Goal: Participate in discussion: Engage in conversation with other users on a specific topic

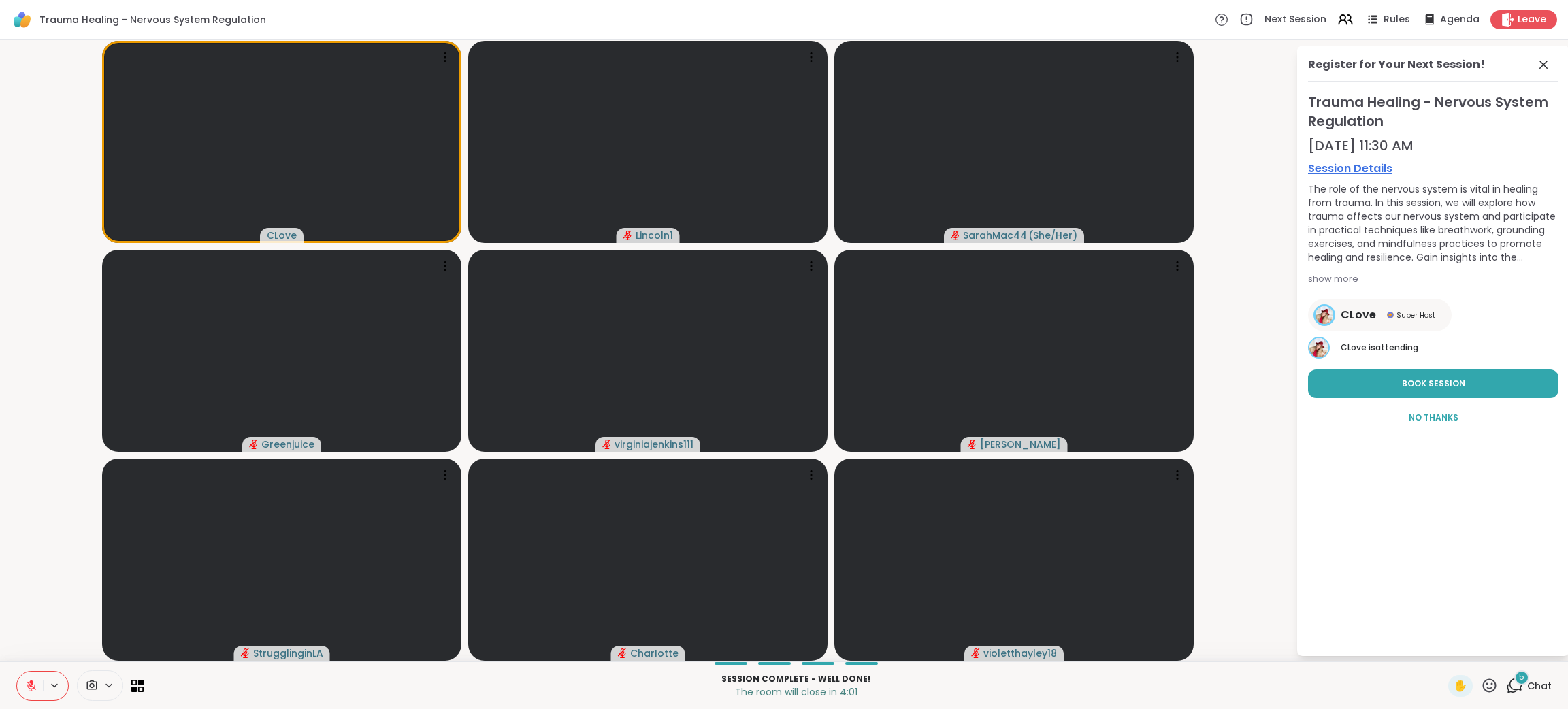
drag, startPoint x: 1387, startPoint y: 383, endPoint x: 1408, endPoint y: 524, distance: 142.6
click at [1408, 524] on div "Register for Your Next Session! Trauma Healing - Nervous System Regulation [DAT…" at bounding box center [1433, 350] width 273 height 610
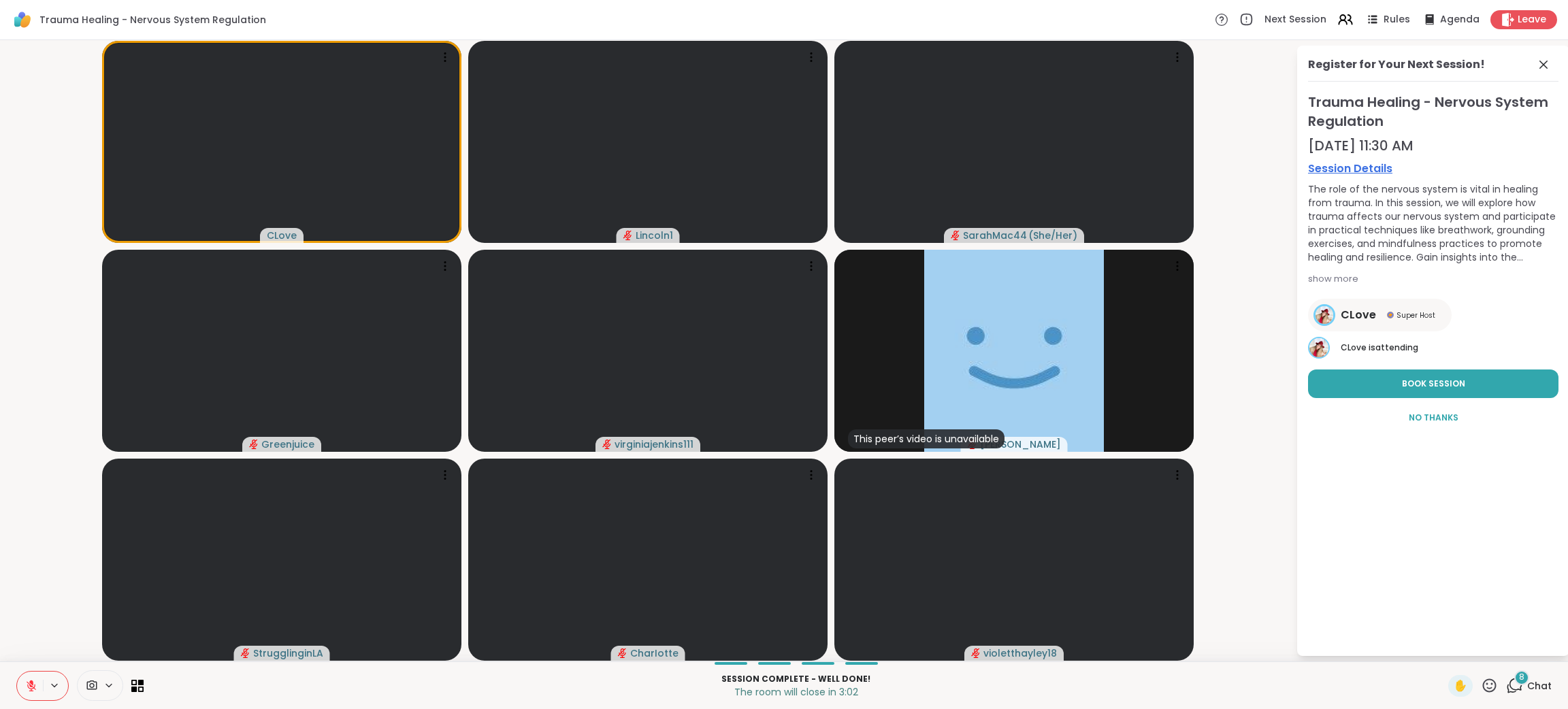
drag, startPoint x: 1507, startPoint y: 684, endPoint x: 1526, endPoint y: 684, distance: 19.0
click at [1527, 684] on span "Chat" at bounding box center [1539, 685] width 25 height 14
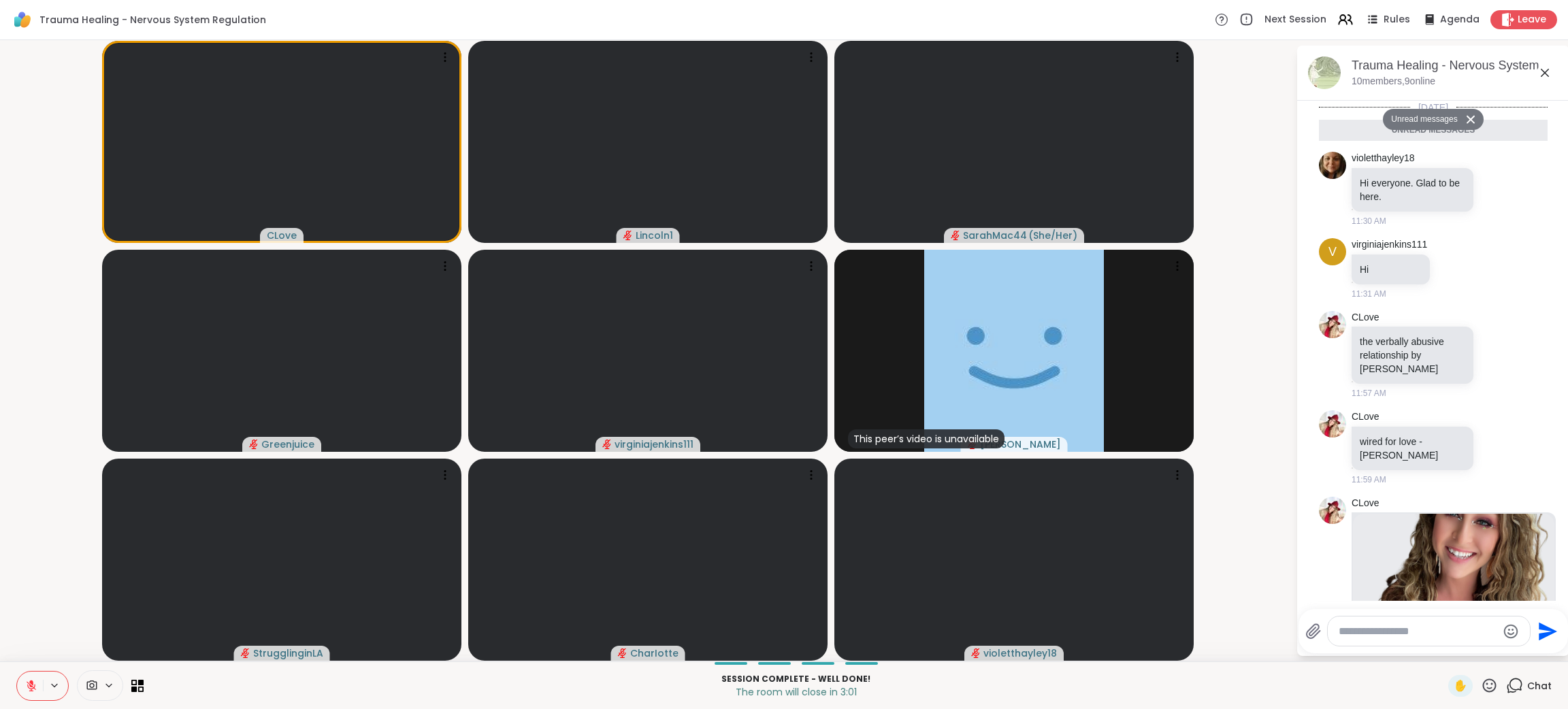
scroll to position [3798, 0]
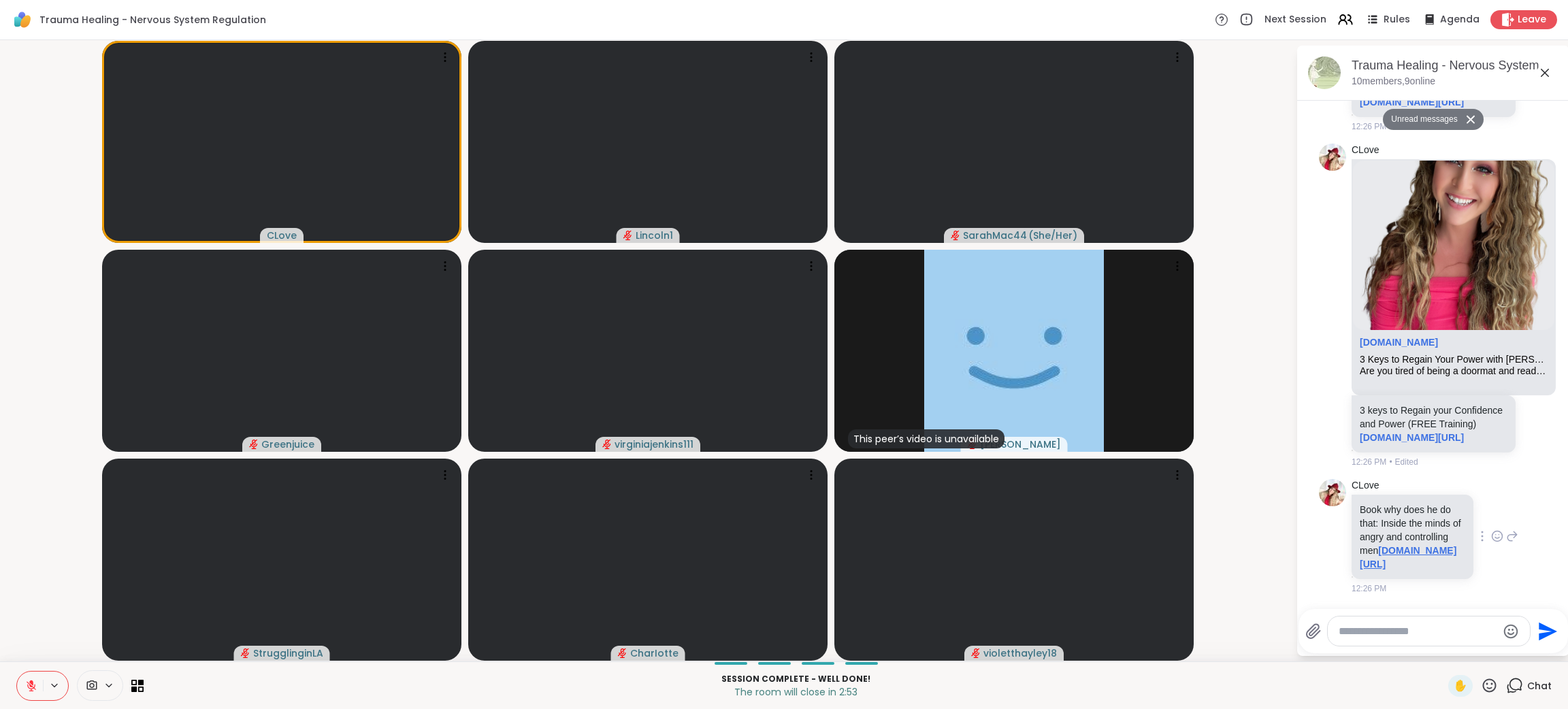
click at [1400, 552] on link "sa1s3.patientpop.com/assets/docs/85477.pdf#page298" at bounding box center [1408, 557] width 97 height 25
click at [1360, 637] on textarea "Type your message" at bounding box center [1417, 631] width 158 height 14
type textarea "**********"
click at [1547, 624] on icon "Send" at bounding box center [1547, 631] width 22 height 22
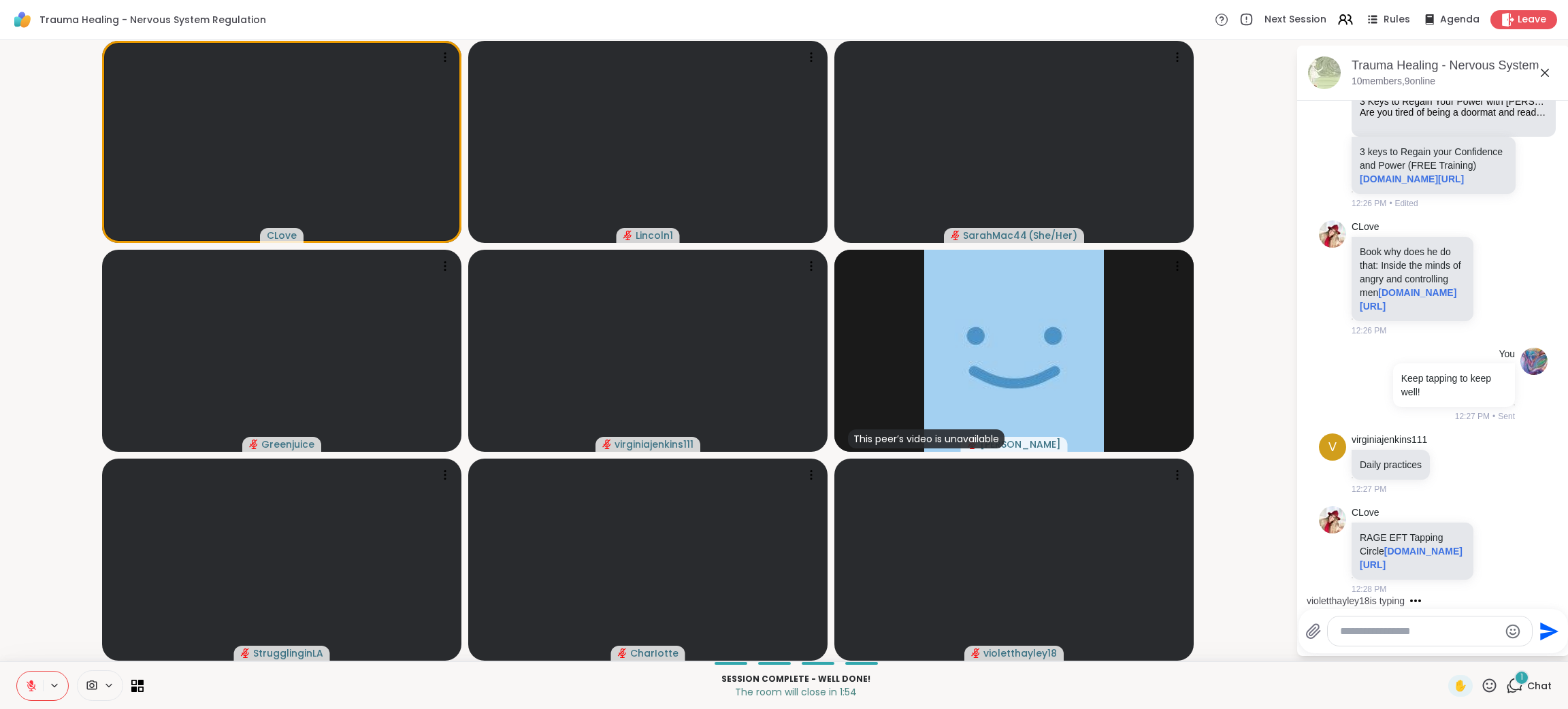
scroll to position [4038, 0]
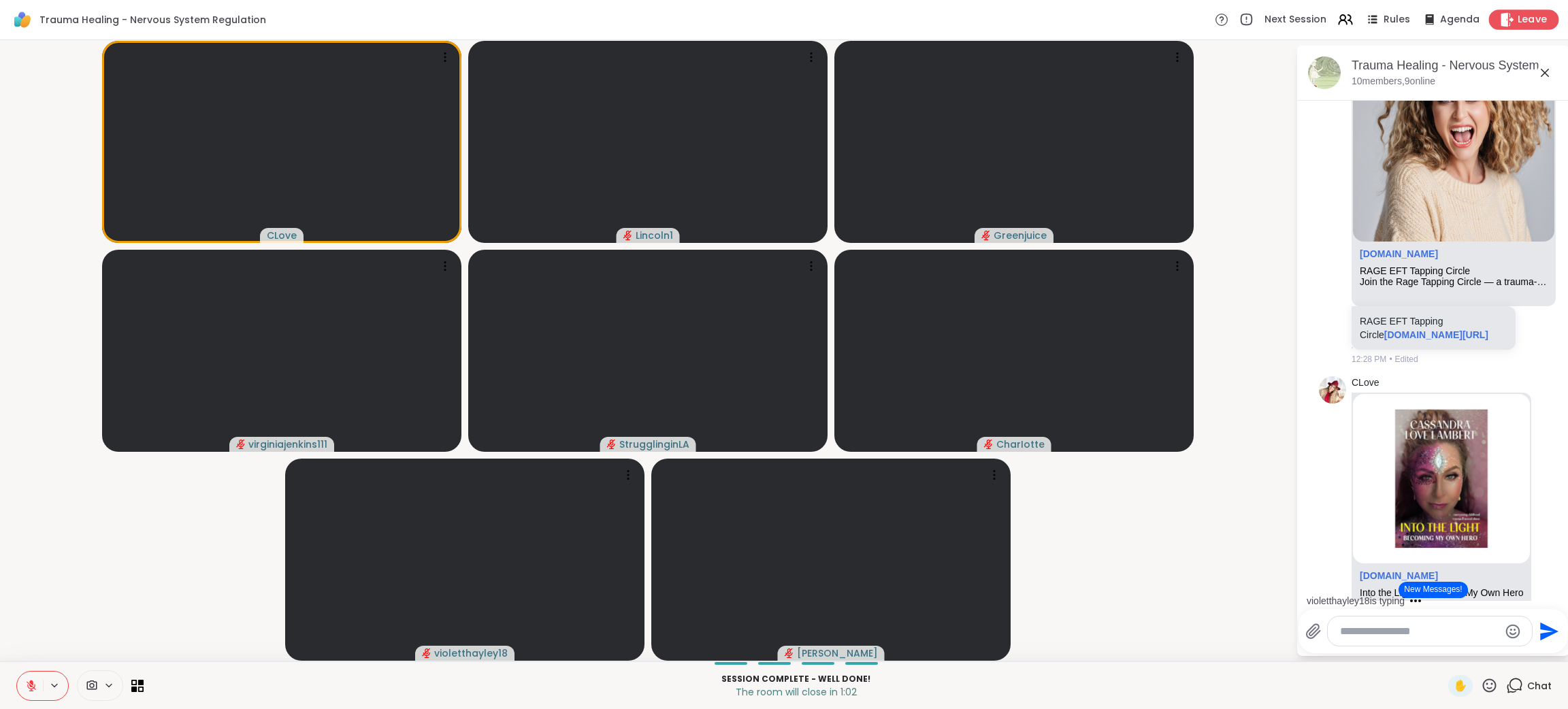
click at [1491, 10] on div "Leave" at bounding box center [1523, 20] width 70 height 20
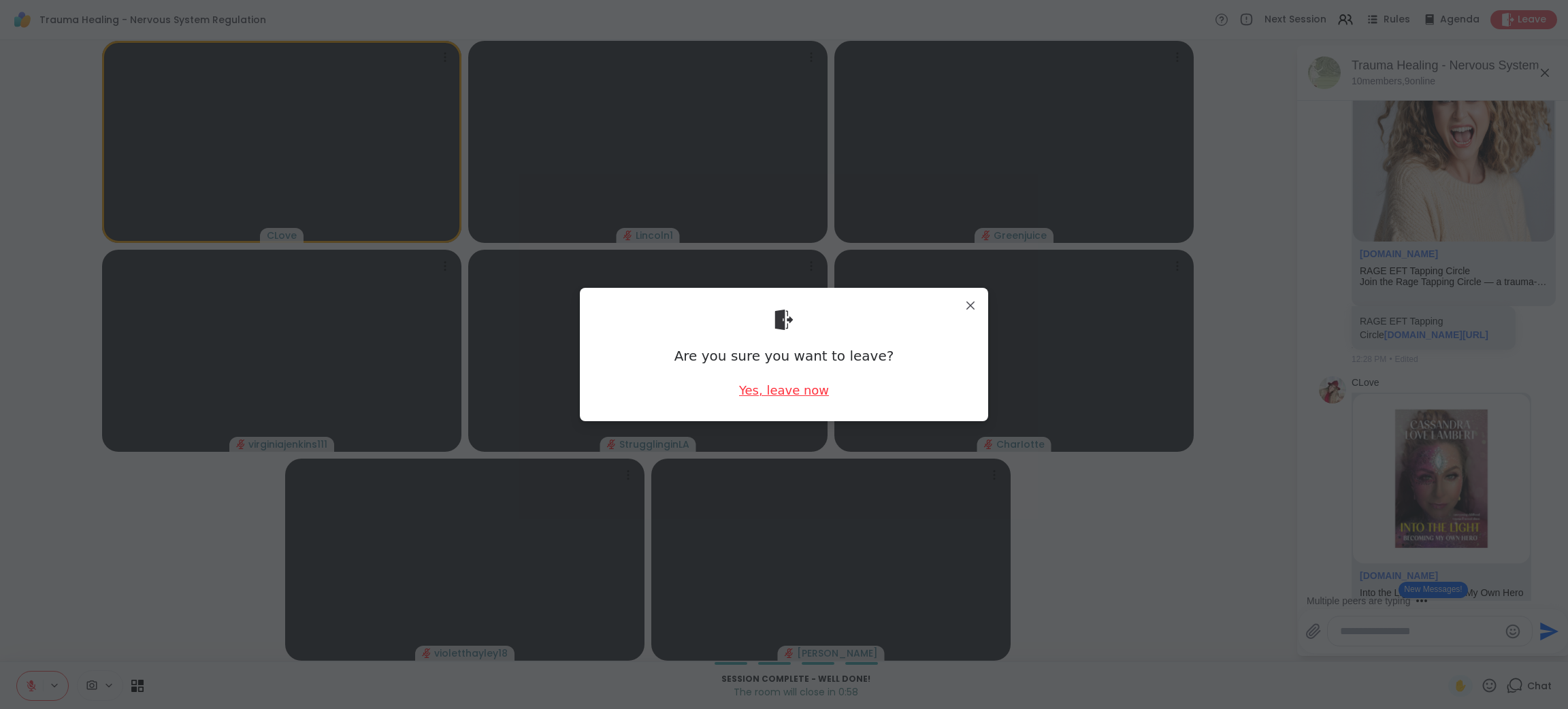
click at [782, 386] on div "Yes, leave now" at bounding box center [783, 390] width 89 height 17
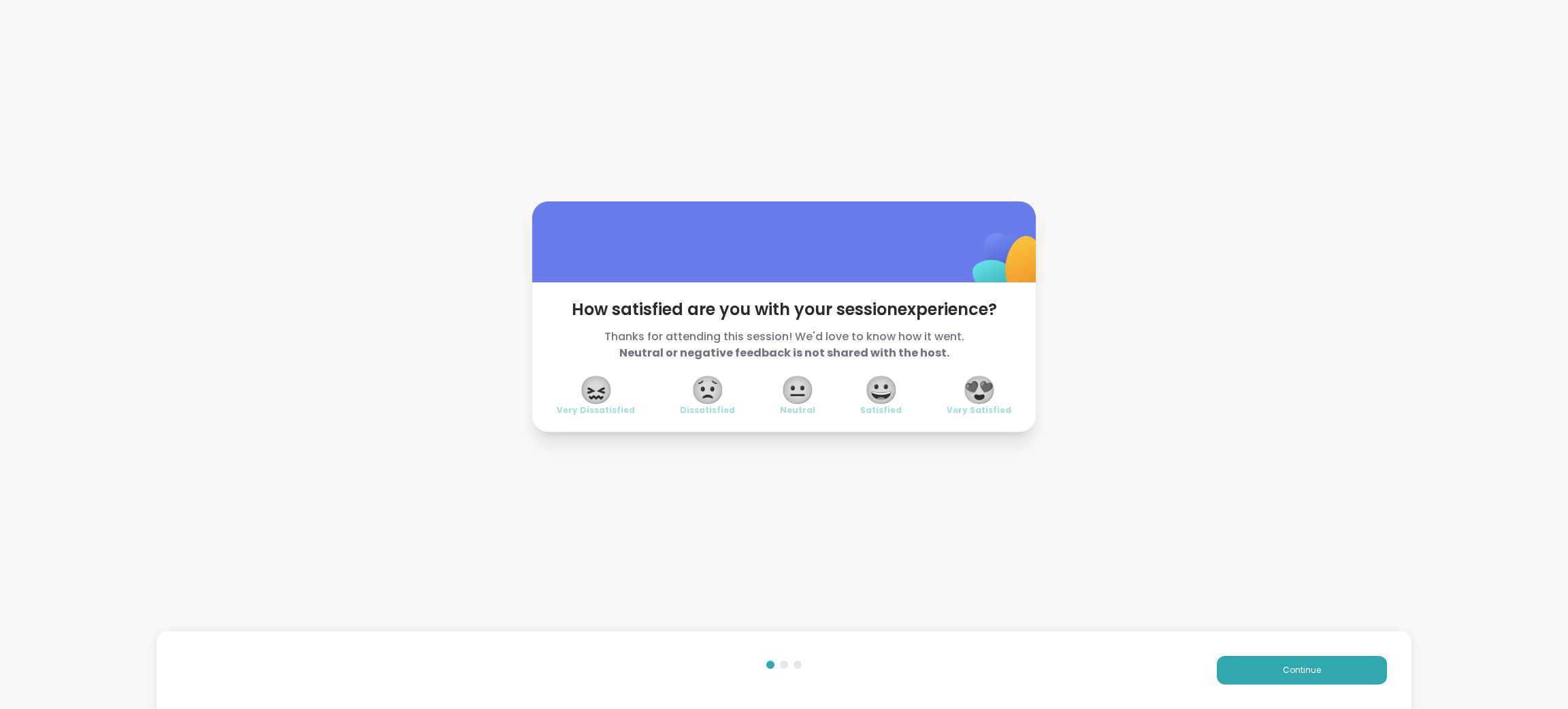
click at [977, 382] on span "😍" at bounding box center [979, 390] width 34 height 25
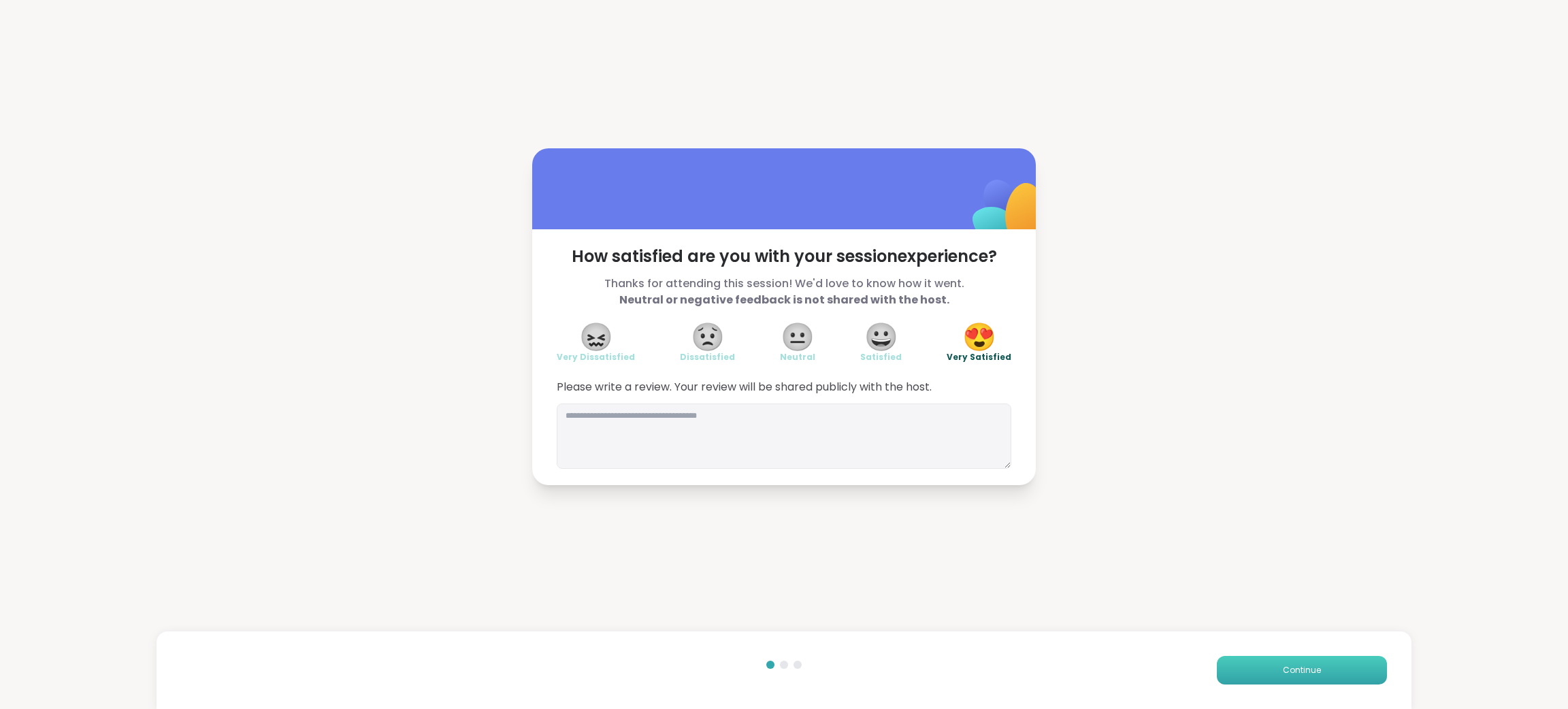
click at [1282, 669] on span "Continue" at bounding box center [1301, 670] width 38 height 12
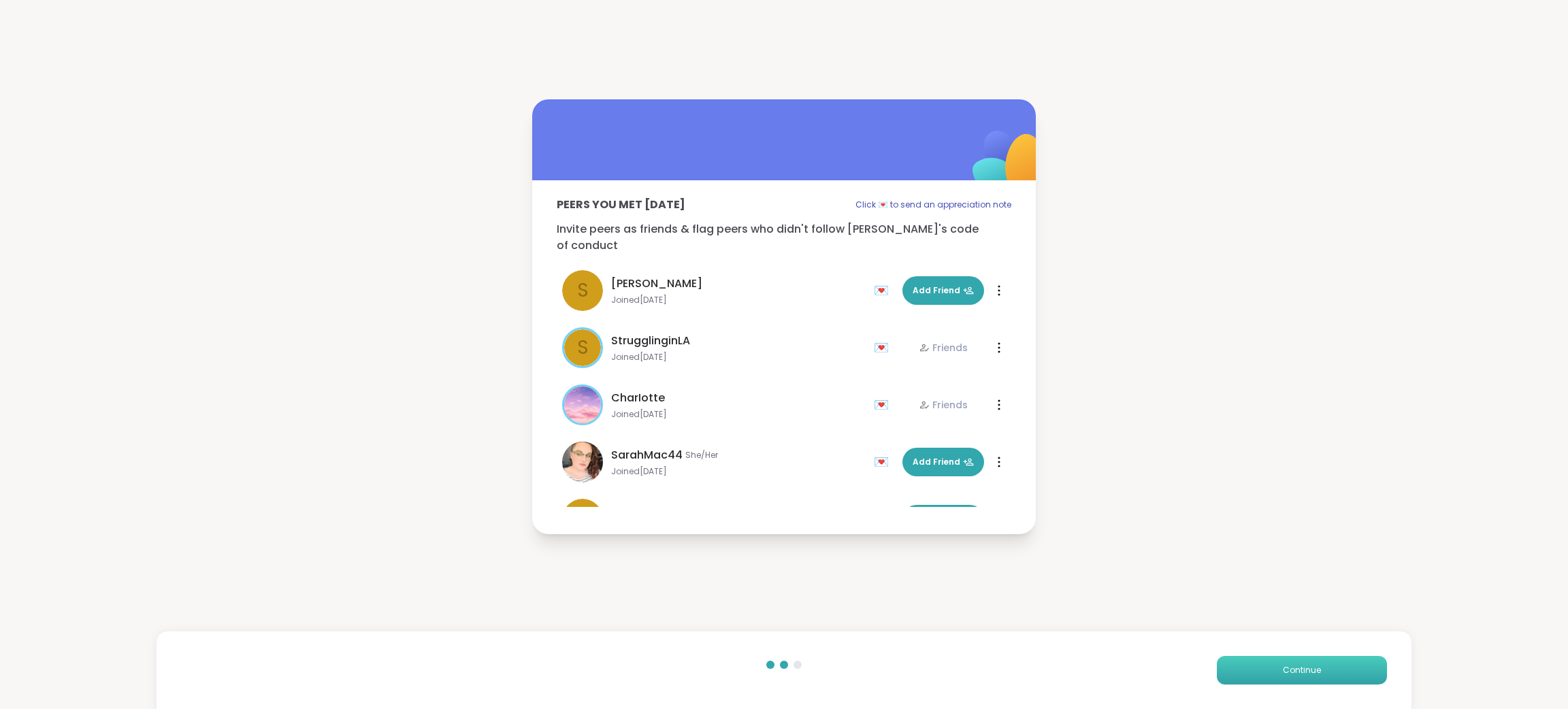
click at [1282, 669] on span "Continue" at bounding box center [1301, 670] width 38 height 12
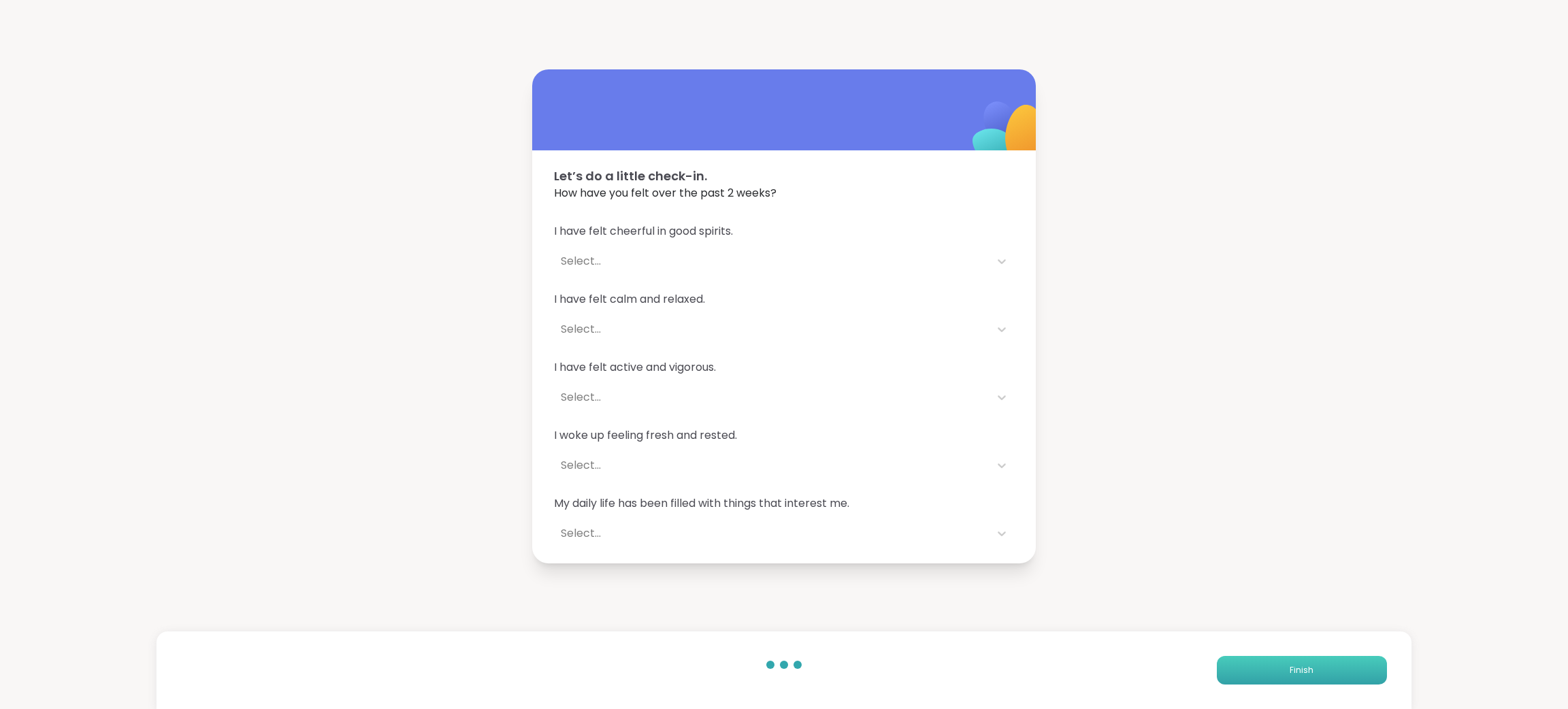
click at [1290, 669] on span "Finish" at bounding box center [1301, 670] width 24 height 12
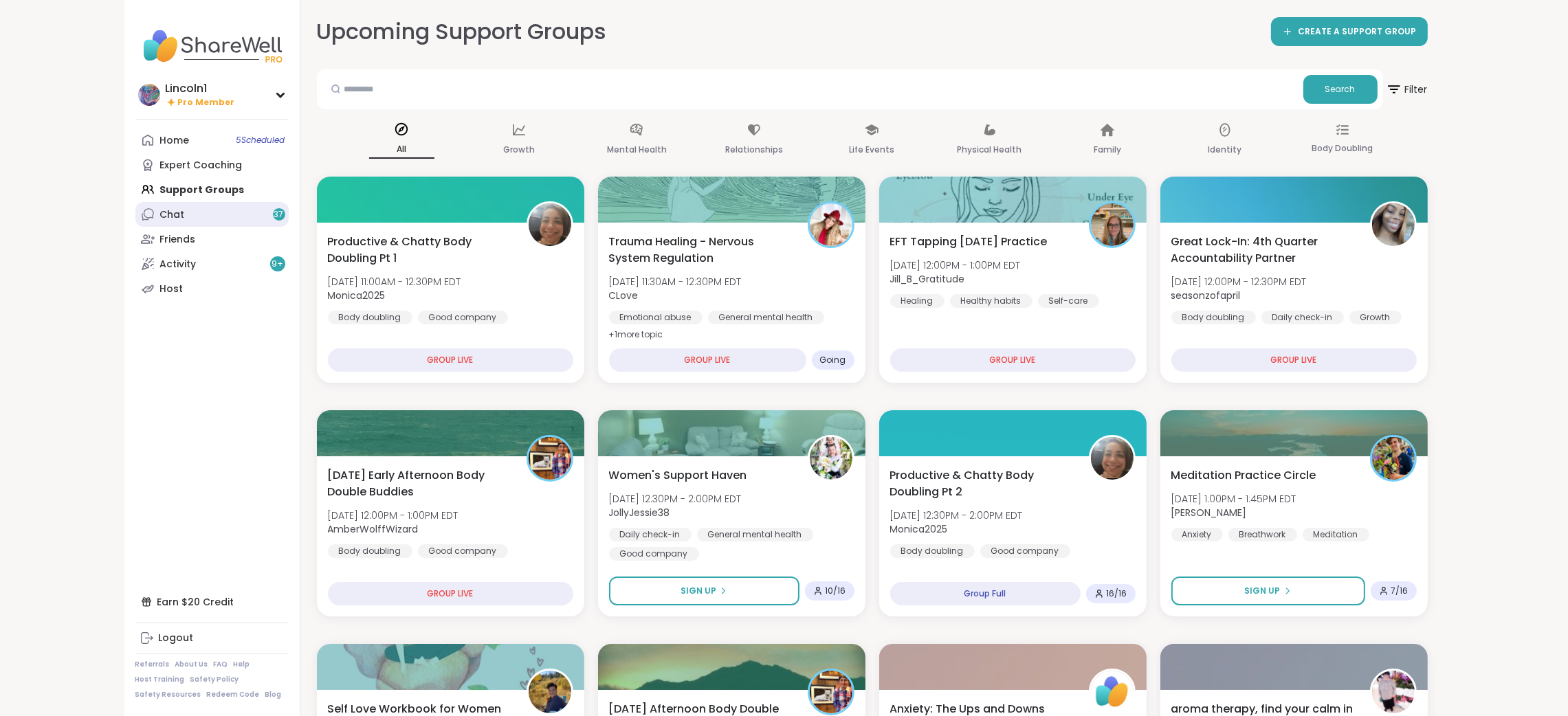
click at [204, 212] on link "Chat 37" at bounding box center [211, 215] width 153 height 25
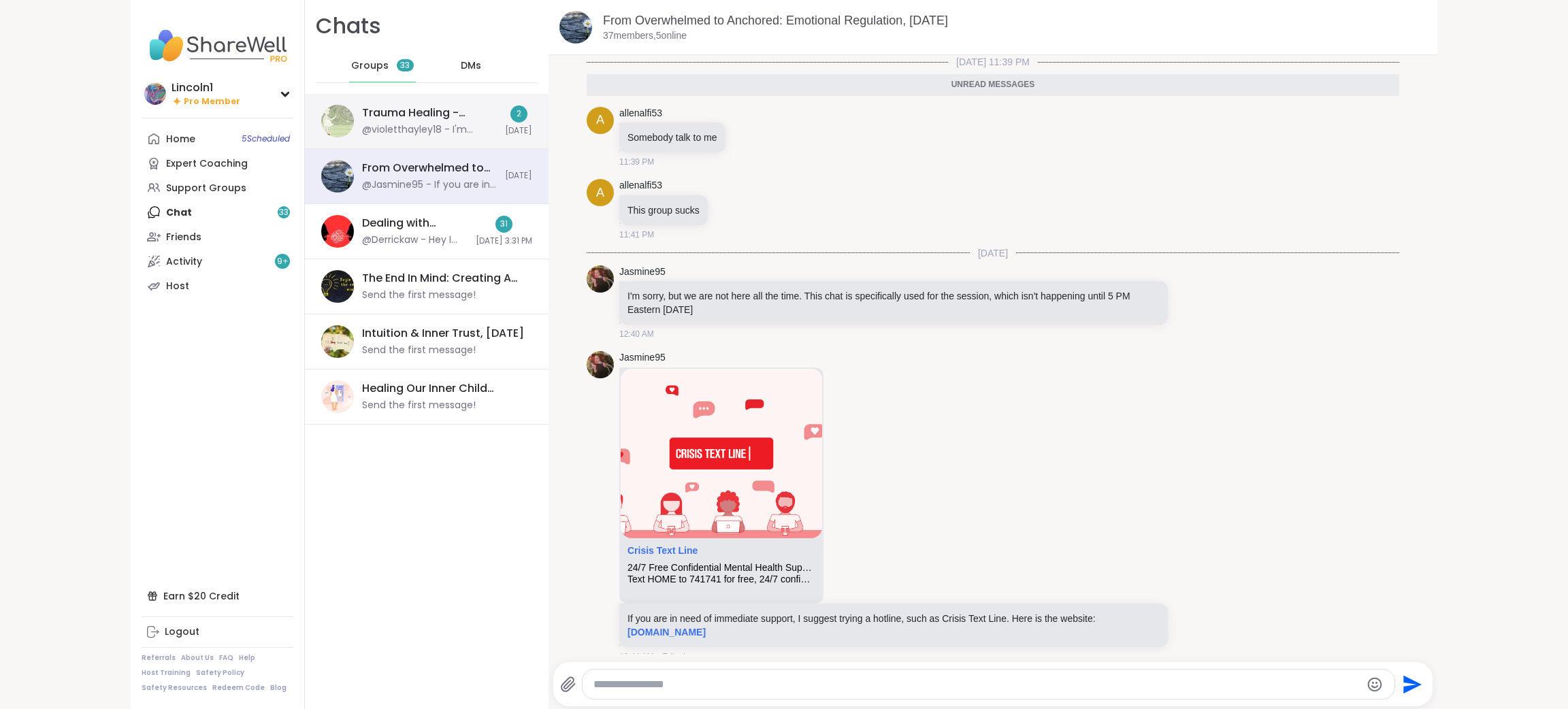
click at [417, 110] on div "Trauma Healing - Nervous System Regulation, Oct 14" at bounding box center [429, 112] width 135 height 15
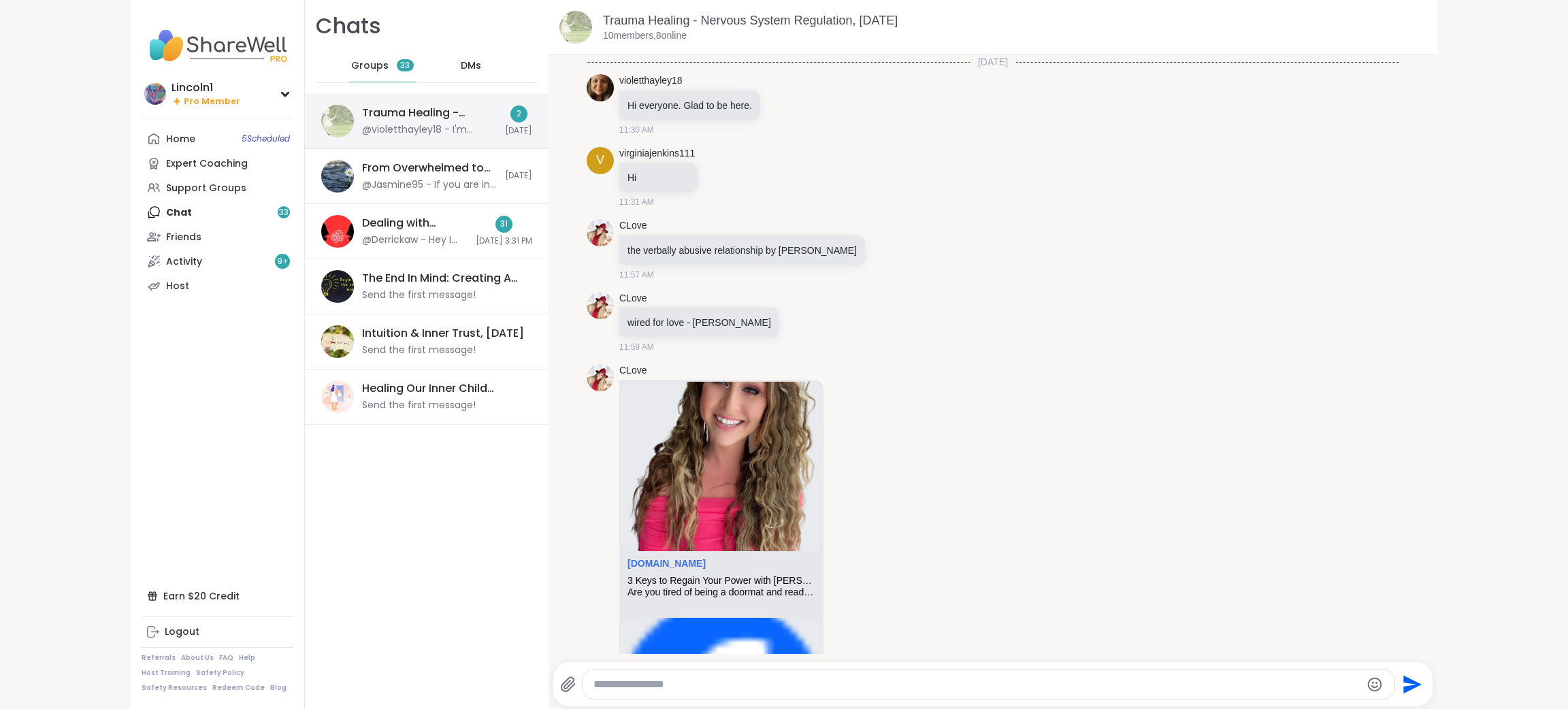
scroll to position [3798, 0]
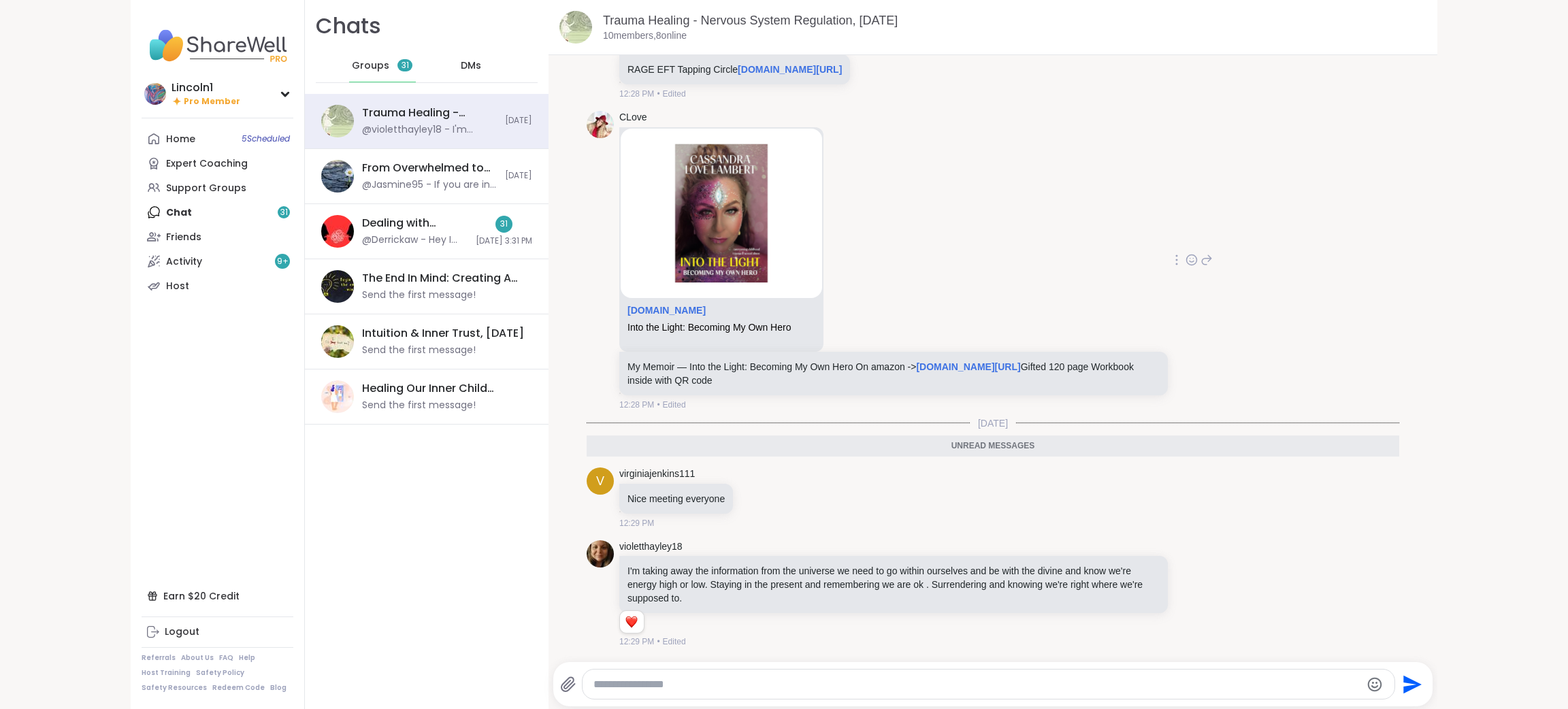
click at [696, 199] on img at bounding box center [721, 213] width 201 height 169
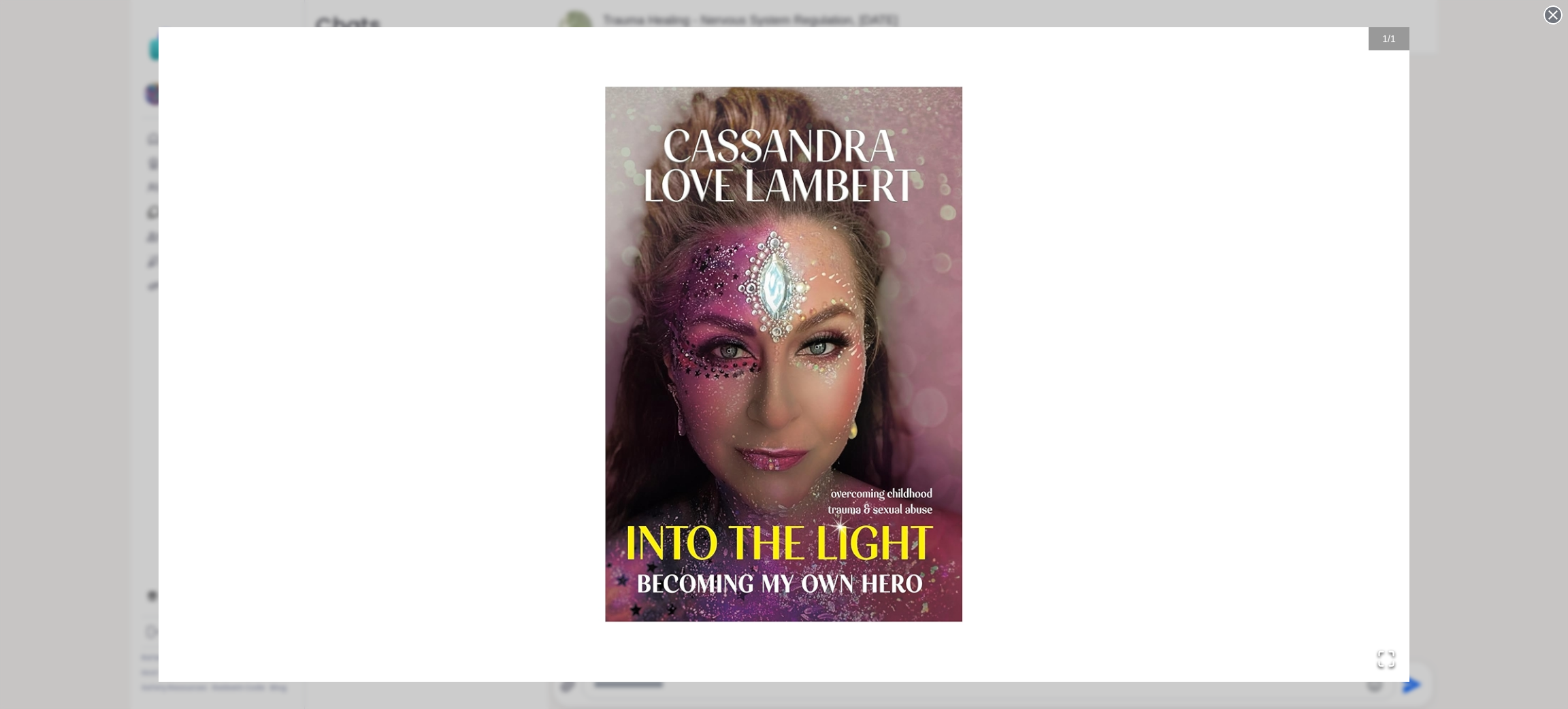
click at [696, 199] on img "Go to Slide 1" at bounding box center [783, 354] width 1250 height 654
click at [1501, 133] on div "1 / 1" at bounding box center [784, 354] width 1568 height 709
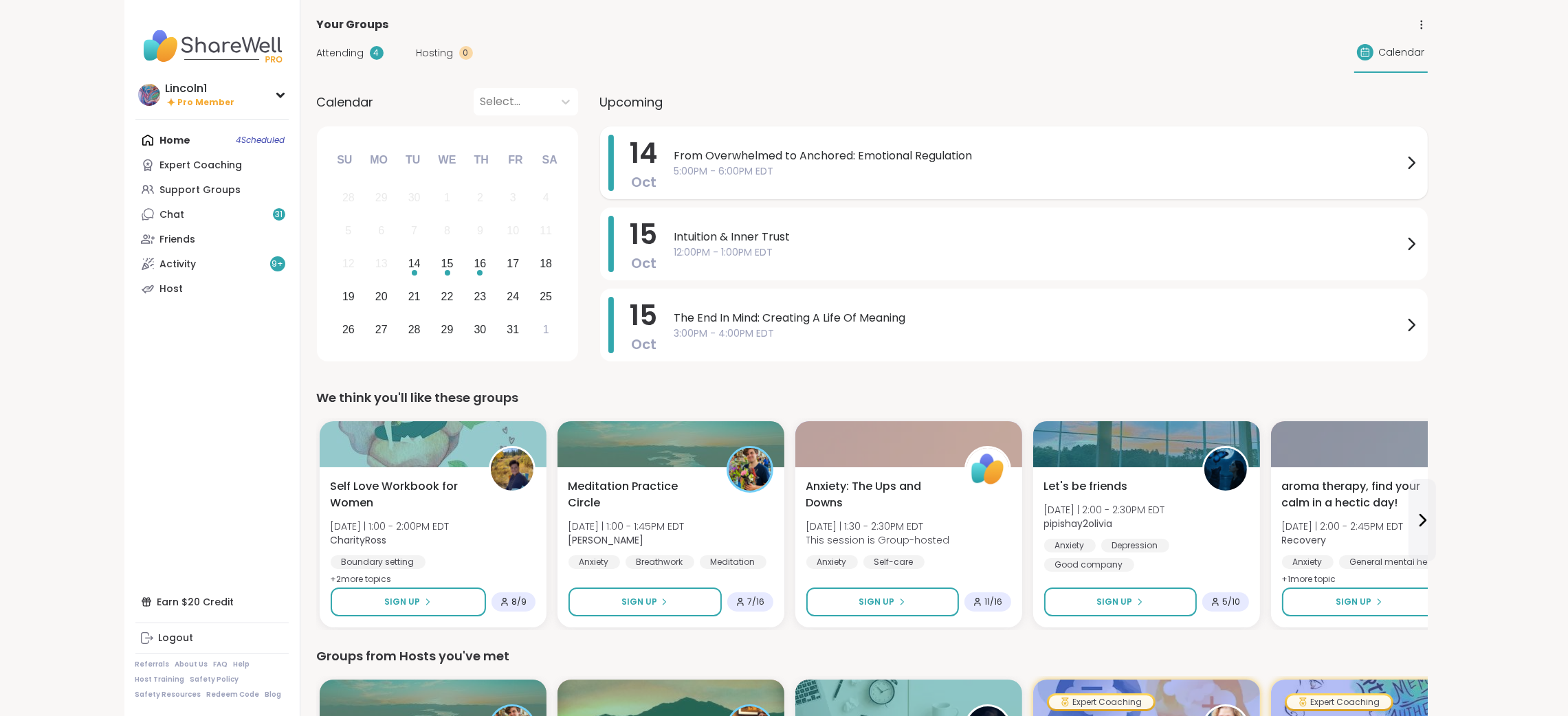
click at [813, 154] on span "From Overwhelmed to Anchored: Emotional Regulation" at bounding box center [1038, 156] width 729 height 17
